Goal: Task Accomplishment & Management: Use online tool/utility

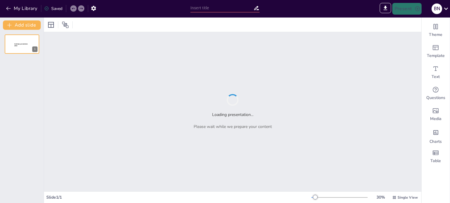
type input "The Intersection of Justice and Healthcare: Empirical Case Examples"
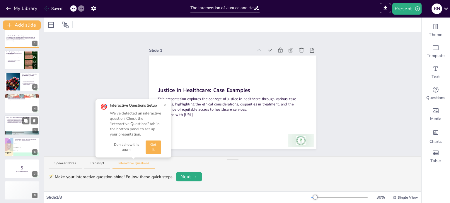
scroll to position [7, 0]
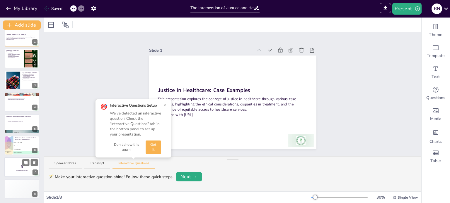
click at [23, 173] on div at bounding box center [21, 168] width 35 height 20
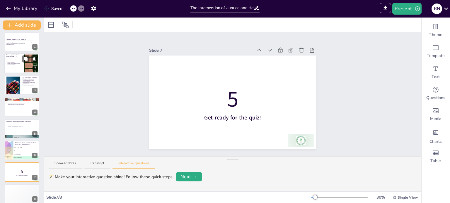
scroll to position [0, 0]
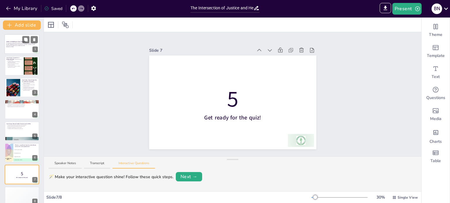
click at [15, 45] on p "This presentation explores the concept of justice in healthcare through various…" at bounding box center [22, 44] width 32 height 3
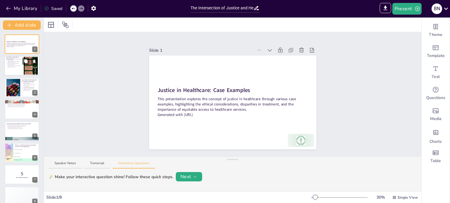
click at [14, 68] on div at bounding box center [21, 66] width 35 height 20
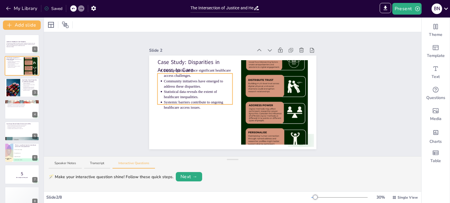
click at [174, 100] on p "Systemic barriers contribute to ongoing healthcare access issues." at bounding box center [198, 105] width 69 height 11
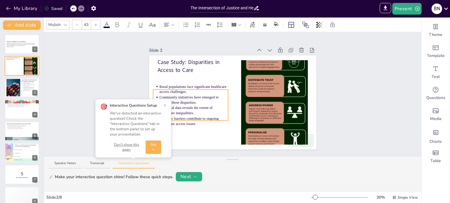
drag, startPoint x: 222, startPoint y: 100, endPoint x: 217, endPoint y: 118, distance: 18.4
click at [360, 116] on div "Slide 1 Justice in Healthcare: Case Examples This presentation explores the con…" at bounding box center [232, 94] width 377 height 124
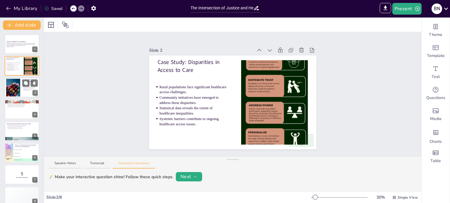
click at [23, 88] on p "Successful interventions have been implemented to reduce disparities." at bounding box center [30, 88] width 15 height 2
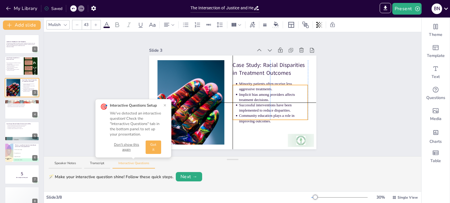
drag, startPoint x: 277, startPoint y: 109, endPoint x: 277, endPoint y: 115, distance: 5.9
click at [277, 115] on p "Community education plays a role in improving outcomes." at bounding box center [273, 118] width 69 height 11
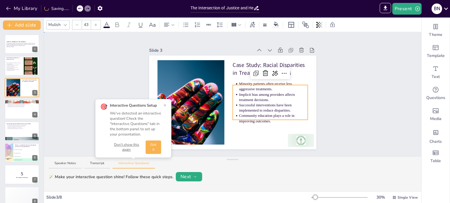
click at [389, 113] on div "Slide 1 Justice in Healthcare: Case Examples This presentation explores the con…" at bounding box center [232, 94] width 377 height 124
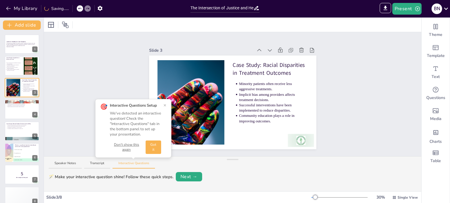
click at [165, 105] on button "×" at bounding box center [164, 105] width 3 height 5
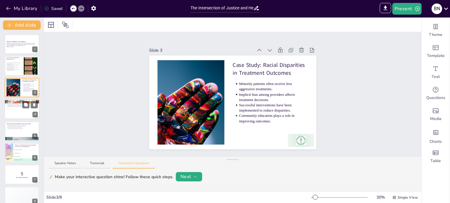
click at [16, 114] on div at bounding box center [21, 110] width 35 height 20
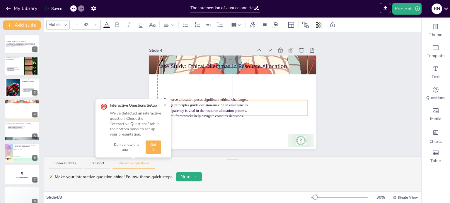
drag, startPoint x: 201, startPoint y: 89, endPoint x: 203, endPoint y: 116, distance: 26.7
click at [203, 116] on p "Ethical frameworks help navigate complex decisions." at bounding box center [236, 116] width 144 height 5
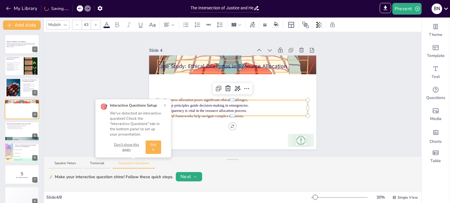
type input "64"
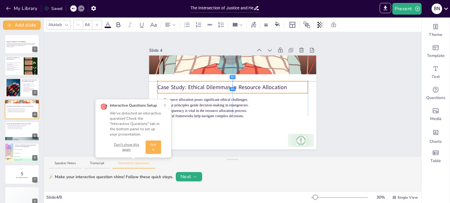
drag, startPoint x: 194, startPoint y: 63, endPoint x: 194, endPoint y: 83, distance: 19.9
click at [194, 83] on p "Case Study: Ethical Dilemmas in Resource Allocation" at bounding box center [232, 87] width 150 height 8
click at [343, 110] on div "Slide 1 Justice in Healthcare: Case Examples This presentation explores the con…" at bounding box center [232, 94] width 377 height 124
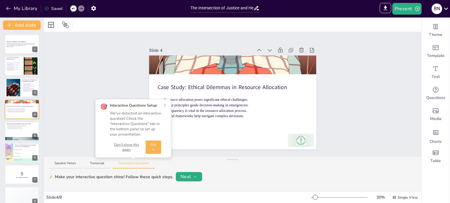
click at [164, 105] on button "×" at bounding box center [164, 105] width 3 height 5
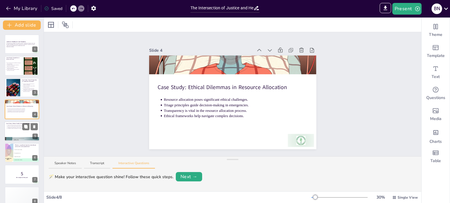
click at [11, 133] on div at bounding box center [21, 131] width 35 height 20
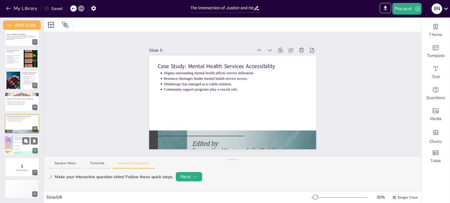
click at [20, 143] on li "A Lack of insurance coverage" at bounding box center [26, 143] width 26 height 4
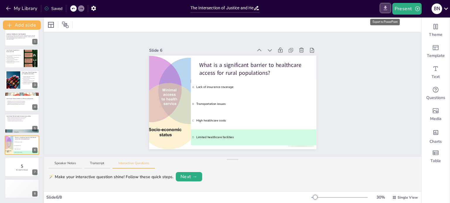
click at [386, 9] on icon "Export to PowerPoint" at bounding box center [385, 8] width 6 height 6
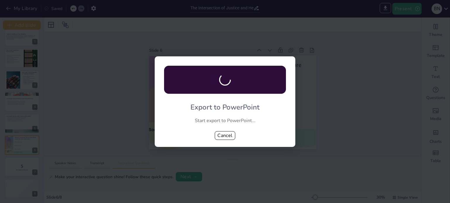
click at [224, 131] on div "Export to PowerPoint Start export to PowerPoint... Cancel" at bounding box center [225, 102] width 141 height 91
click at [227, 136] on button "Cancel" at bounding box center [225, 135] width 20 height 9
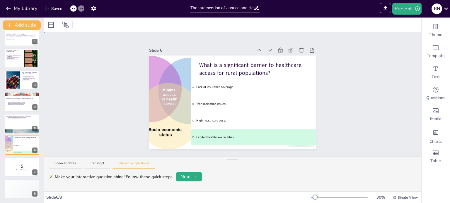
click at [368, 110] on div "Slide 1 Justice in Healthcare: Case Examples This presentation explores the con…" at bounding box center [232, 94] width 377 height 124
click at [385, 8] on icon "Export to PowerPoint" at bounding box center [385, 8] width 4 height 4
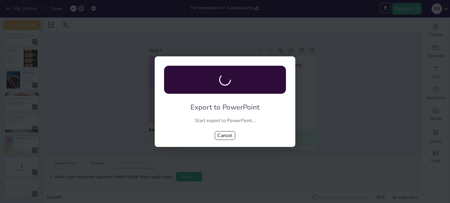
click at [353, 27] on div "Export to PowerPoint Start export to PowerPoint... Cancel" at bounding box center [225, 101] width 450 height 203
click at [225, 134] on button "Cancel" at bounding box center [225, 135] width 20 height 9
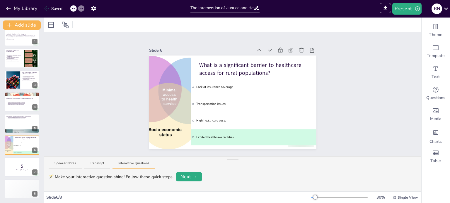
click at [134, 165] on button "Interactive Questions" at bounding box center [133, 165] width 42 height 8
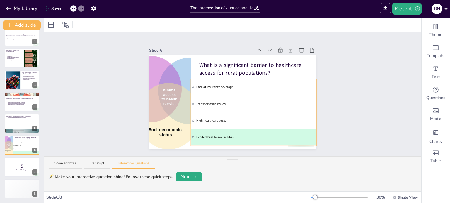
click at [260, 106] on div "Slide 1 Justice in Healthcare: Case Examples This presentation explores the con…" at bounding box center [233, 94] width 200 height 110
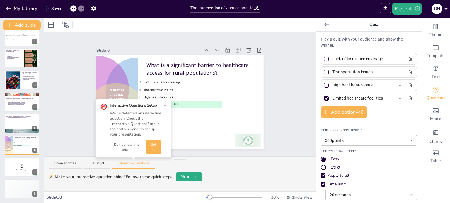
click at [131, 145] on button "Don't show this again" at bounding box center [126, 148] width 33 height 10
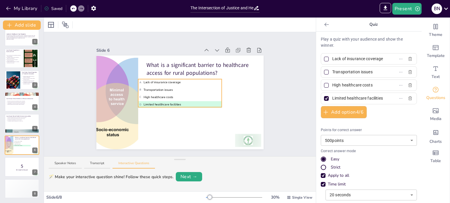
click at [188, 88] on span "B Transportation issues" at bounding box center [179, 90] width 81 height 5
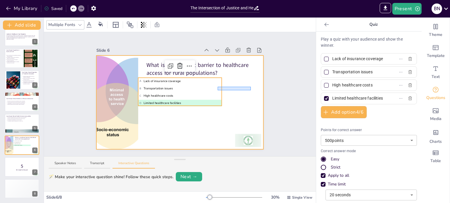
drag, startPoint x: 218, startPoint y: 87, endPoint x: 242, endPoint y: 90, distance: 25.1
click at [252, 90] on div at bounding box center [179, 103] width 167 height 94
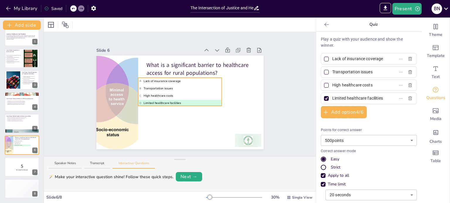
click at [211, 94] on span "C High healthcare costs" at bounding box center [179, 96] width 81 height 5
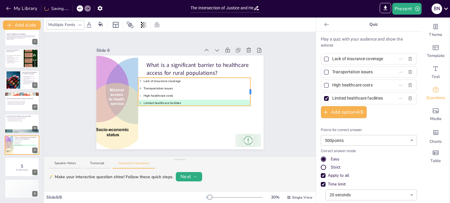
drag, startPoint x: 217, startPoint y: 90, endPoint x: 246, endPoint y: 91, distance: 28.7
click at [249, 91] on div at bounding box center [250, 91] width 2 height 5
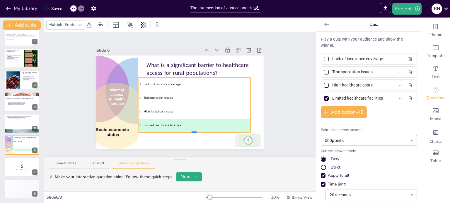
drag, startPoint x: 190, startPoint y: 104, endPoint x: 187, endPoint y: 131, distance: 26.7
click at [191, 132] on div at bounding box center [193, 133] width 5 height 2
click at [35, 139] on icon at bounding box center [34, 140] width 2 height 3
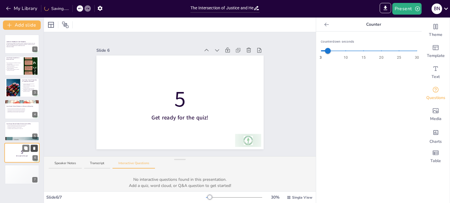
click at [34, 148] on icon at bounding box center [34, 148] width 2 height 3
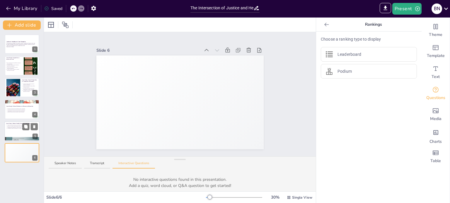
click at [10, 134] on div at bounding box center [21, 131] width 35 height 20
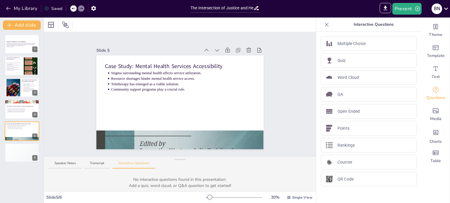
click at [282, 87] on div "Slide 1 Justice in Healthcare: Case Examples This presentation explores the con…" at bounding box center [180, 94] width 272 height 124
click at [385, 9] on icon "Export to PowerPoint" at bounding box center [385, 8] width 4 height 4
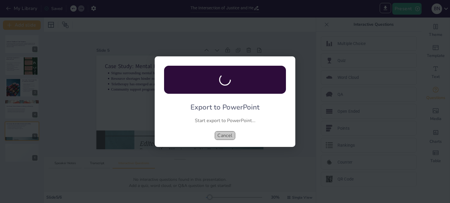
click at [226, 137] on button "Cancel" at bounding box center [225, 135] width 20 height 9
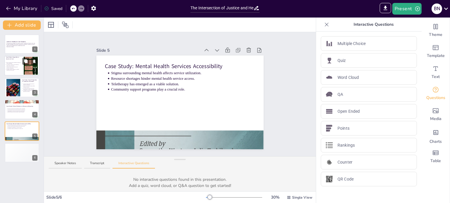
click at [11, 65] on p "Community initiatives have emerged to address these disparities." at bounding box center [13, 65] width 15 height 2
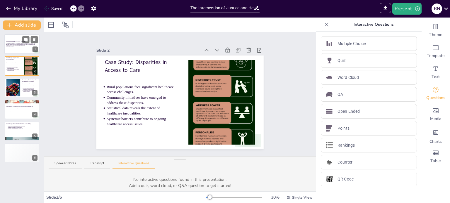
click at [15, 43] on div "This presentation explores the concept of justice in healthcare through various…" at bounding box center [22, 45] width 32 height 5
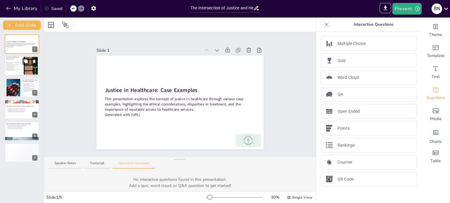
click at [11, 68] on p "Statistical data reveals the extent of healthcare inequalities." at bounding box center [13, 68] width 15 height 2
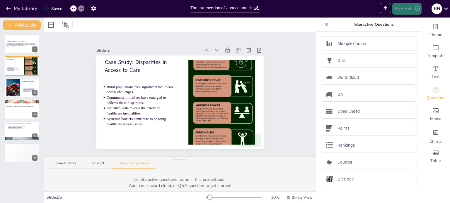
click at [405, 10] on button "Present" at bounding box center [406, 9] width 29 height 12
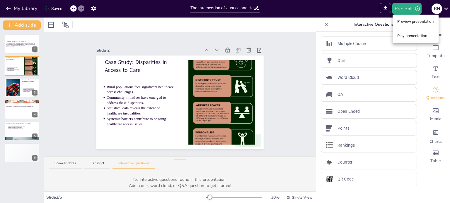
click at [408, 36] on li "Play presentation" at bounding box center [415, 35] width 46 height 9
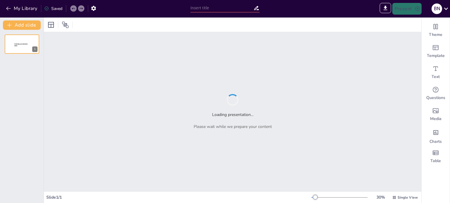
type input "Sendsteps presentation"
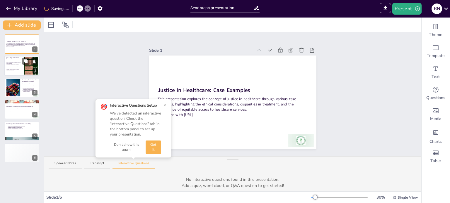
click at [13, 72] on div at bounding box center [21, 66] width 35 height 20
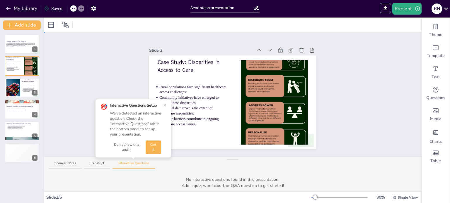
click at [106, 87] on div "Slide 1 Justice in Healthcare: Case Examples This presentation explores the con…" at bounding box center [232, 94] width 377 height 124
click at [124, 149] on button "Don't show this again" at bounding box center [126, 148] width 33 height 10
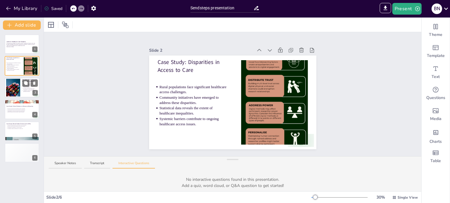
click at [14, 86] on div at bounding box center [13, 88] width 14 height 18
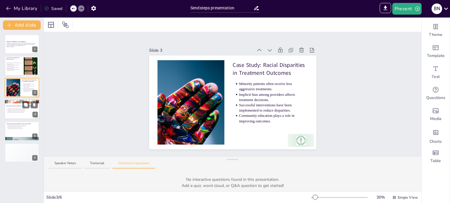
click at [20, 112] on p "Ethical frameworks help navigate complex decisions." at bounding box center [22, 112] width 30 height 1
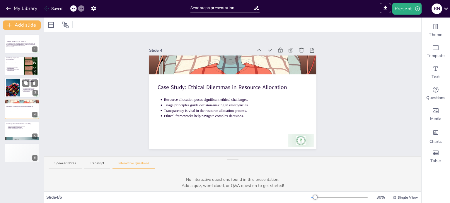
click at [15, 90] on div at bounding box center [13, 88] width 14 height 18
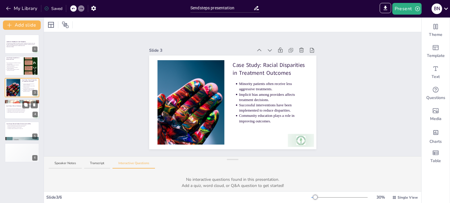
click at [9, 113] on div "Resource allocation poses significant ethical challenges. Triage principles gui…" at bounding box center [22, 110] width 32 height 5
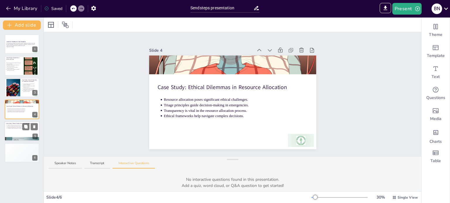
click at [18, 128] on p "Community support programs play a crucial role." at bounding box center [22, 128] width 30 height 1
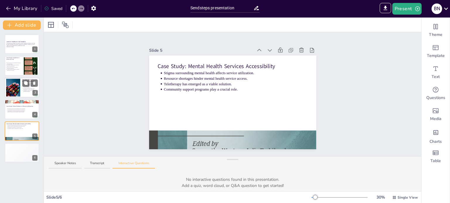
click at [16, 90] on div at bounding box center [13, 88] width 14 height 18
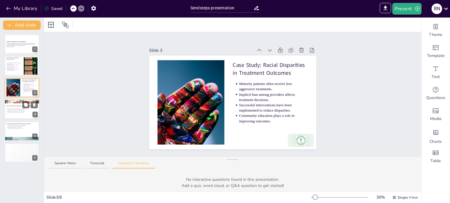
click at [16, 109] on p "Resource allocation poses significant ethical challenges." at bounding box center [22, 109] width 30 height 1
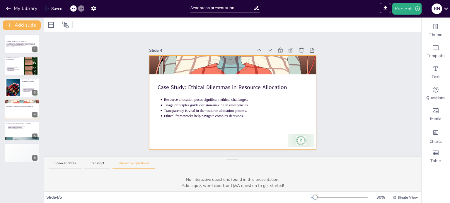
click at [177, 138] on div at bounding box center [232, 103] width 167 height 94
click at [15, 129] on p "Community support programs play a crucial role." at bounding box center [22, 128] width 30 height 1
